Goal: Check status

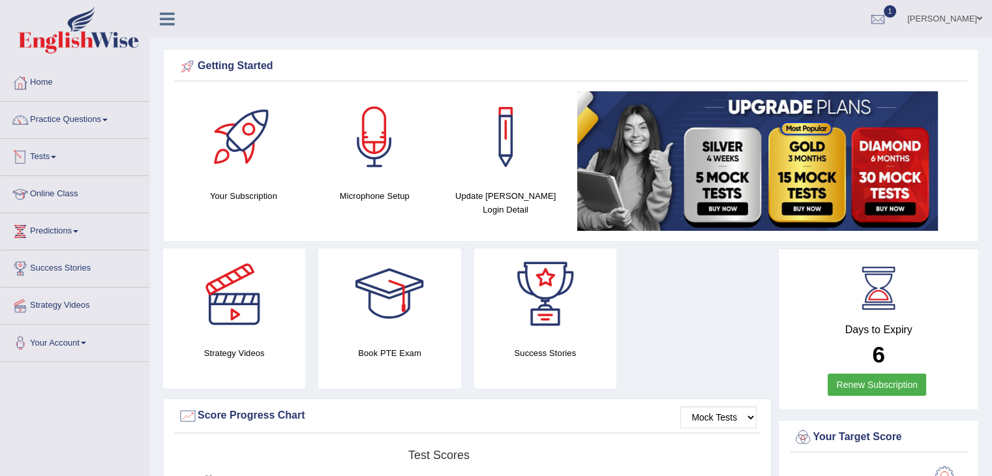
click at [50, 154] on link "Tests" at bounding box center [75, 155] width 149 height 33
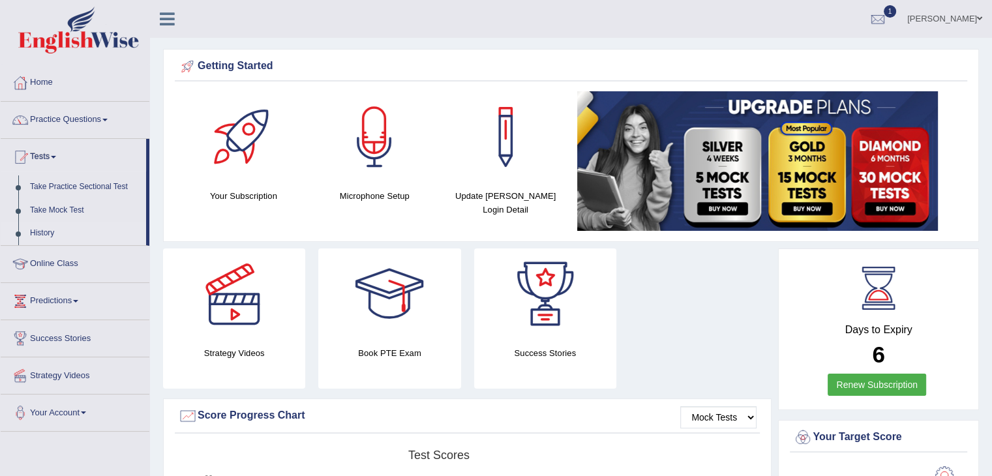
click at [60, 232] on link "History" at bounding box center [85, 233] width 122 height 23
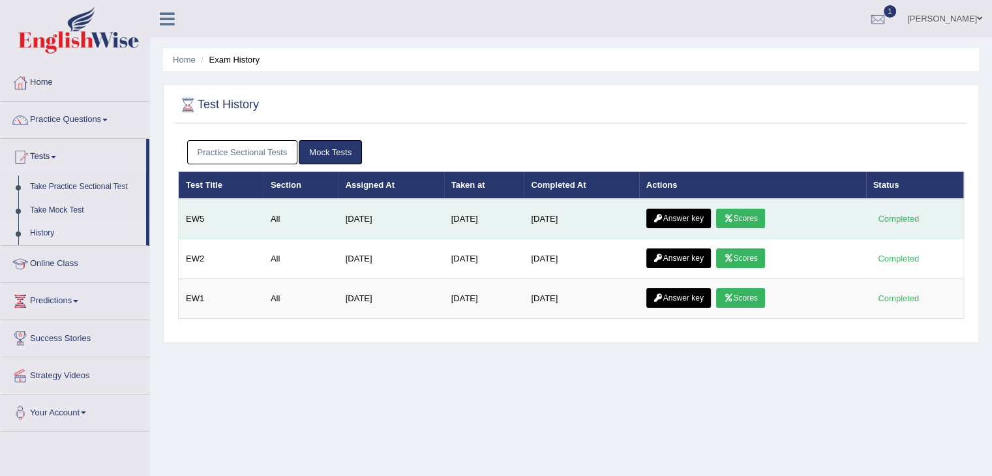
click at [749, 224] on link "Scores" at bounding box center [740, 219] width 48 height 20
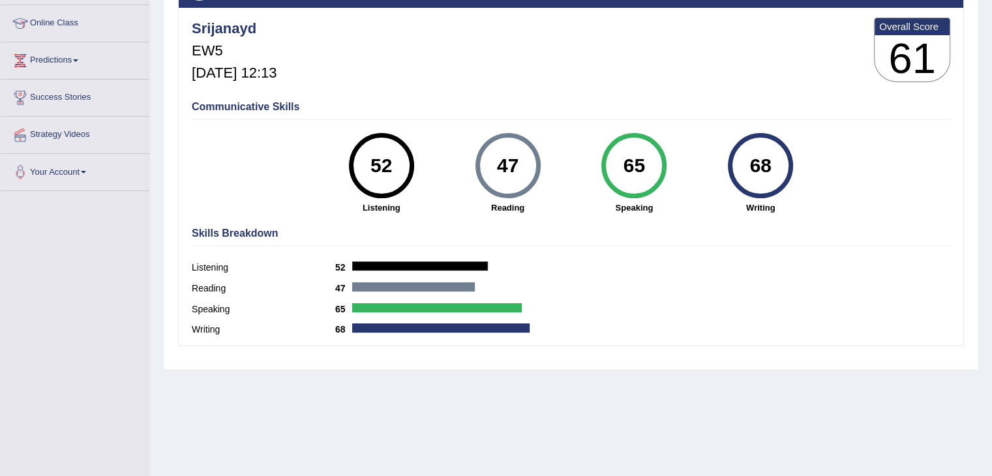
scroll to position [170, 0]
